Goal: Use online tool/utility: Use online tool/utility

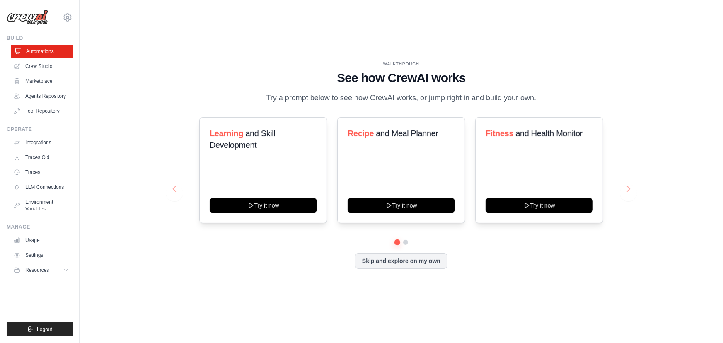
click at [41, 51] on link "Automations" at bounding box center [42, 51] width 63 height 13
click at [41, 65] on link "Crew Studio" at bounding box center [41, 66] width 63 height 13
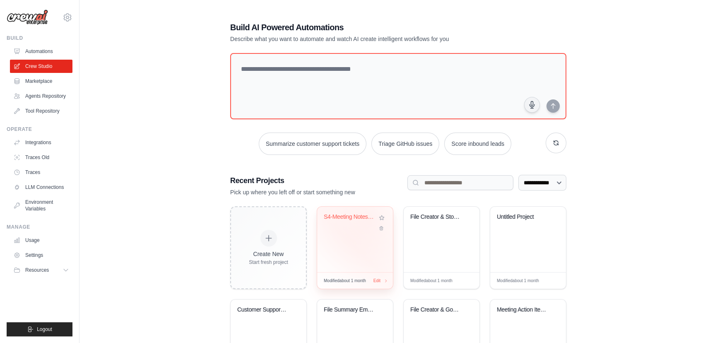
click at [369, 218] on div "S4-Meeting Notes-AI-Workflow" at bounding box center [350, 216] width 53 height 7
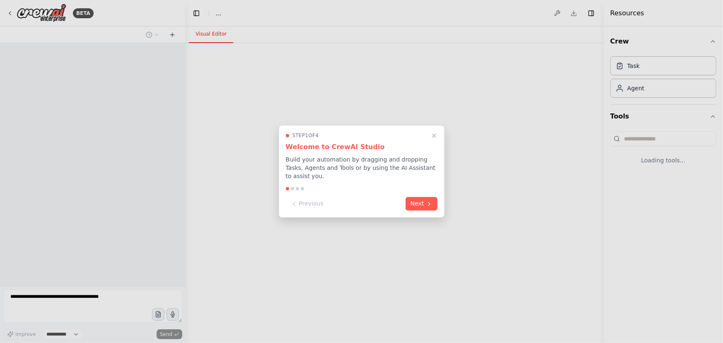
select select "****"
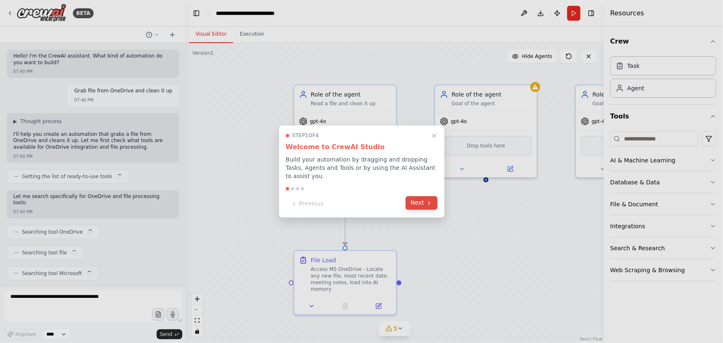
scroll to position [180, 0]
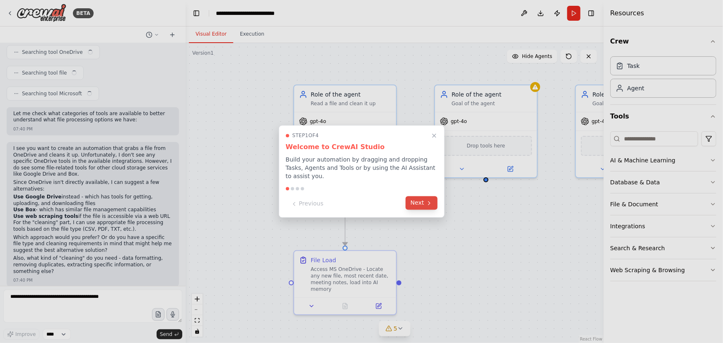
click at [426, 203] on button "Next" at bounding box center [422, 203] width 32 height 14
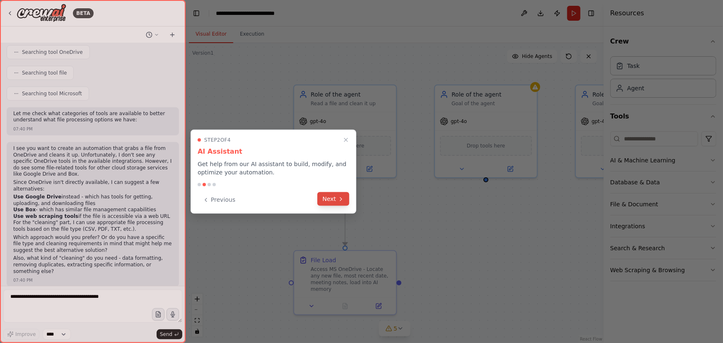
click at [342, 198] on icon at bounding box center [341, 199] width 7 height 7
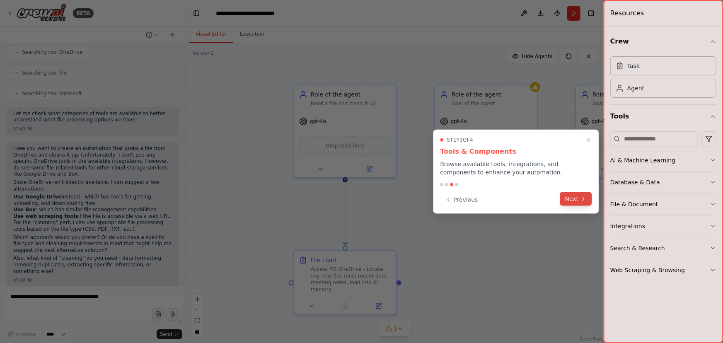
click at [577, 198] on button "Next" at bounding box center [576, 199] width 32 height 14
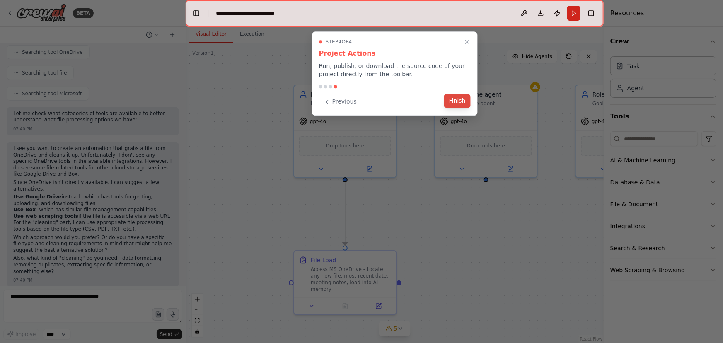
click at [452, 105] on button "Finish" at bounding box center [457, 101] width 27 height 14
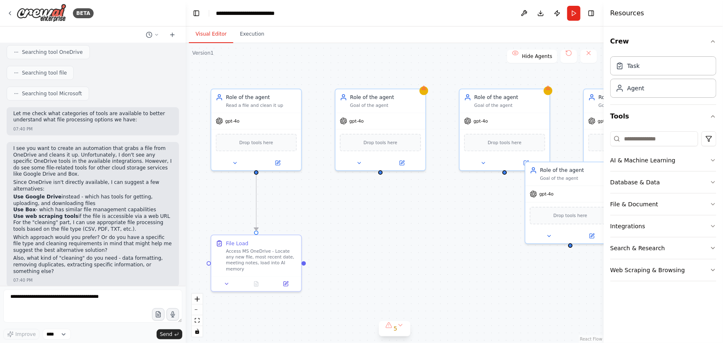
drag, startPoint x: 468, startPoint y: 74, endPoint x: 352, endPoint y: 65, distance: 116.0
click at [353, 63] on div ".deletable-edge-delete-btn { width: 20px; height: 20px; border: 0px solid #ffff…" at bounding box center [395, 193] width 418 height 300
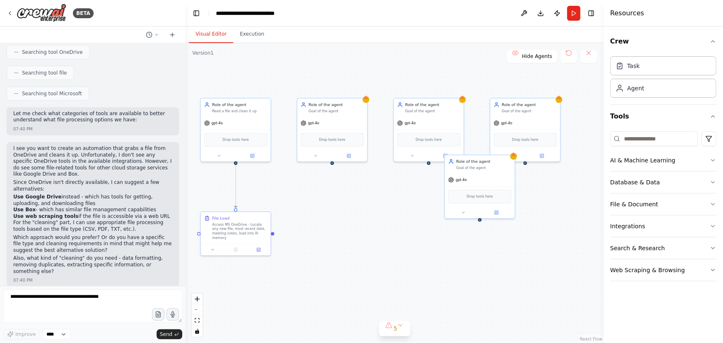
drag, startPoint x: 467, startPoint y: 212, endPoint x: 398, endPoint y: 193, distance: 71.2
click at [398, 193] on div ".deletable-edge-delete-btn { width: 20px; height: 20px; border: 0px solid #ffff…" at bounding box center [395, 193] width 418 height 300
drag, startPoint x: 478, startPoint y: 162, endPoint x: 466, endPoint y: 215, distance: 55.2
click at [466, 215] on div "Role of the agent Goal of the agent" at bounding box center [472, 214] width 55 height 11
click at [265, 128] on div "Drop tools here" at bounding box center [236, 138] width 70 height 21
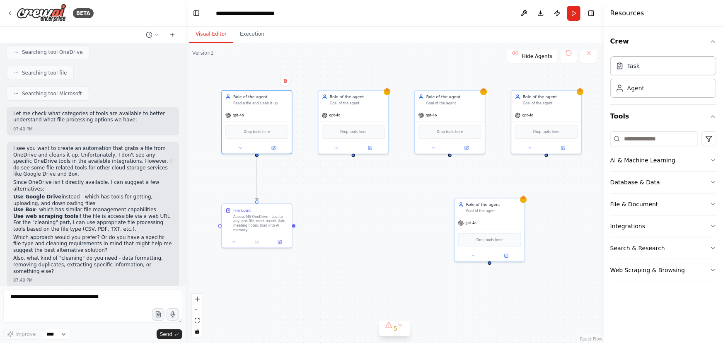
drag, startPoint x: 423, startPoint y: 70, endPoint x: 446, endPoint y: 61, distance: 24.6
click at [446, 61] on div ".deletable-edge-delete-btn { width: 20px; height: 20px; border: 0px solid #ffff…" at bounding box center [395, 193] width 418 height 300
